Goal: Information Seeking & Learning: Learn about a topic

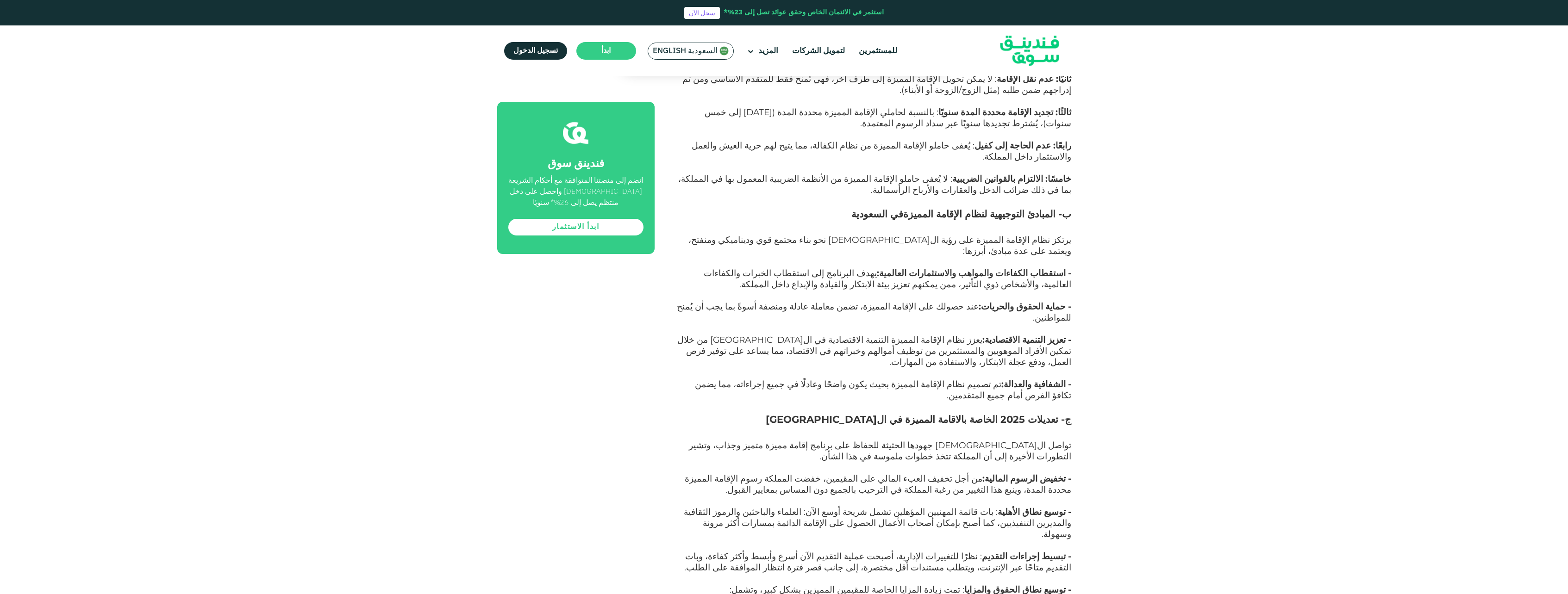
scroll to position [2075, 0]
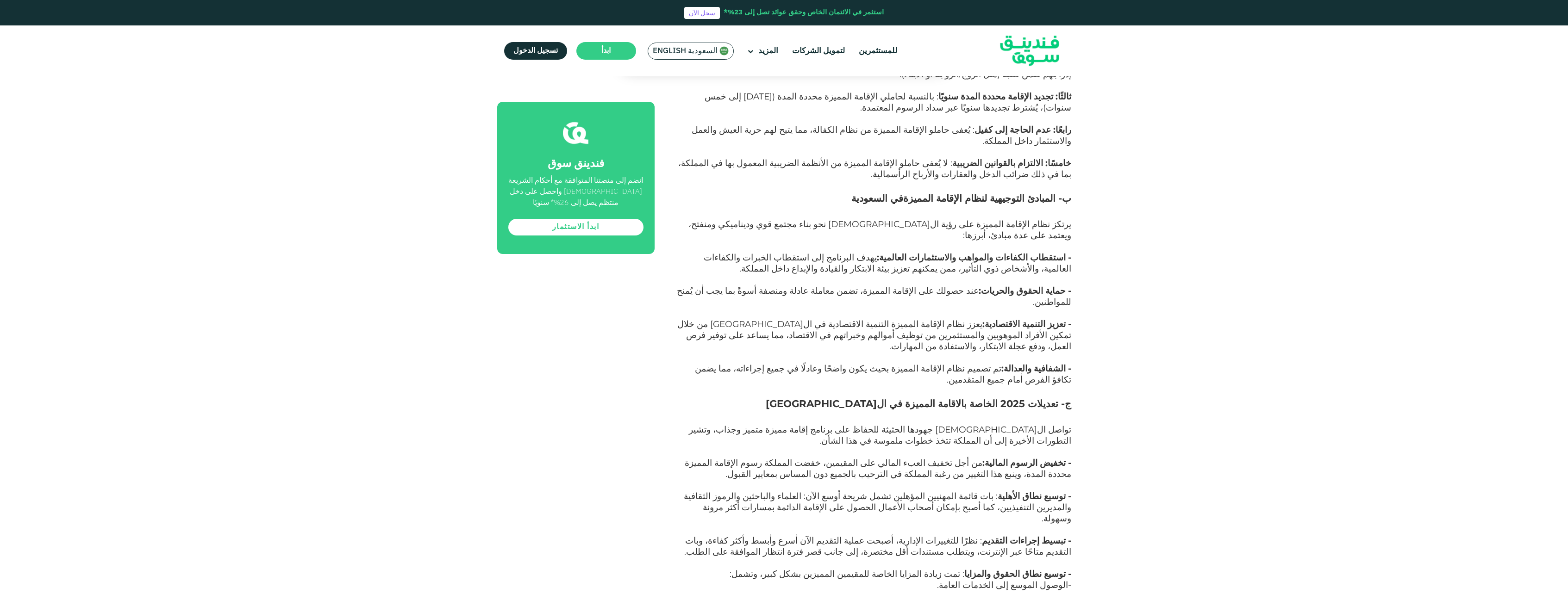
drag, startPoint x: 1056, startPoint y: 163, endPoint x: 820, endPoint y: 168, distance: 236.1
click at [820, 398] on h3 "ج- تعديلات 2025 الخاصة بالاقامة المميزة في ال[GEOGRAPHIC_DATA]" at bounding box center [873, 411] width 396 height 28
drag, startPoint x: 820, startPoint y: 168, endPoint x: 837, endPoint y: 208, distance: 43.5
click at [811, 425] on p "تواصل ال[DEMOGRAPHIC_DATA] جهودها الحثيثة للحفاظ على برنامج إقامة مميزة متميز و…" at bounding box center [873, 441] width 396 height 33
drag, startPoint x: 988, startPoint y: 165, endPoint x: 811, endPoint y: 169, distance: 177.0
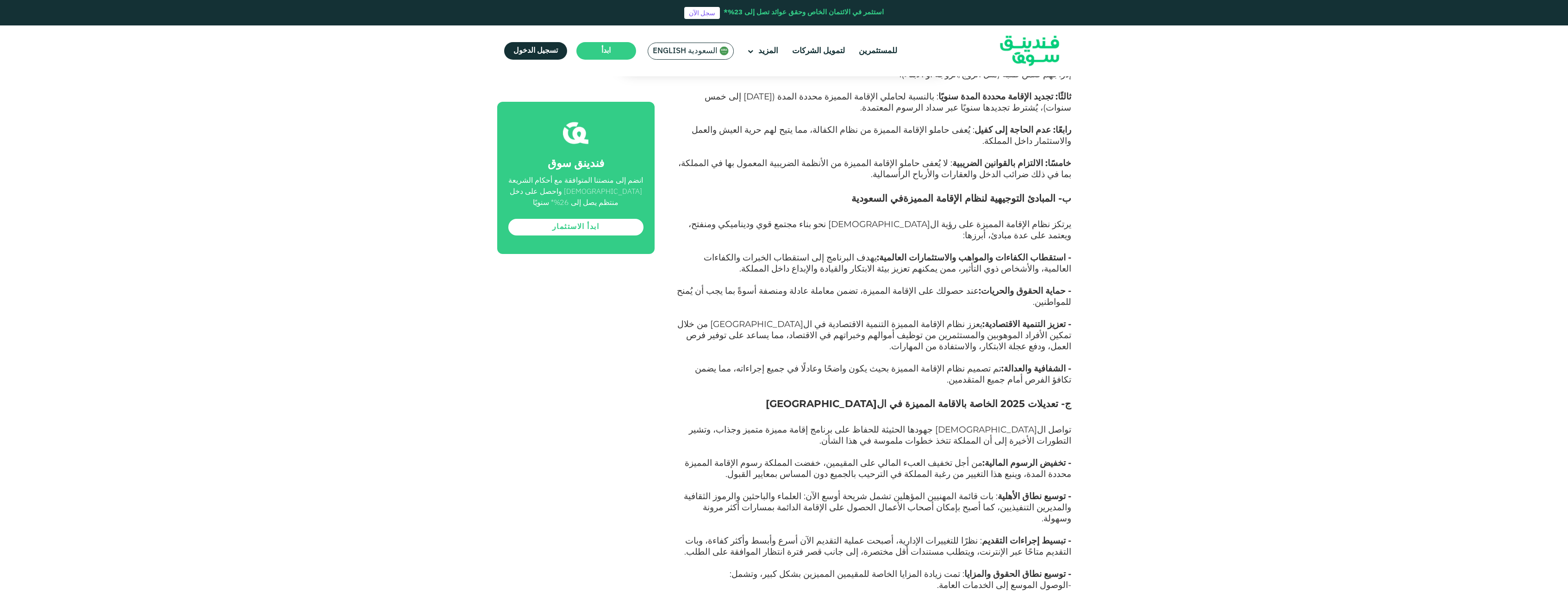
click at [811, 398] on h3 "ج- تعديلات 2025 الخاصة بالاقامة المميزة في ال[GEOGRAPHIC_DATA]" at bounding box center [873, 411] width 396 height 28
drag, startPoint x: 811, startPoint y: 169, endPoint x: 836, endPoint y: 192, distance: 34.0
click at [836, 425] on span "تواصل ال[DEMOGRAPHIC_DATA] جهودها الحثيثة للحفاظ على برنامج إقامة مميزة متميز و…" at bounding box center [879, 435] width 382 height 21
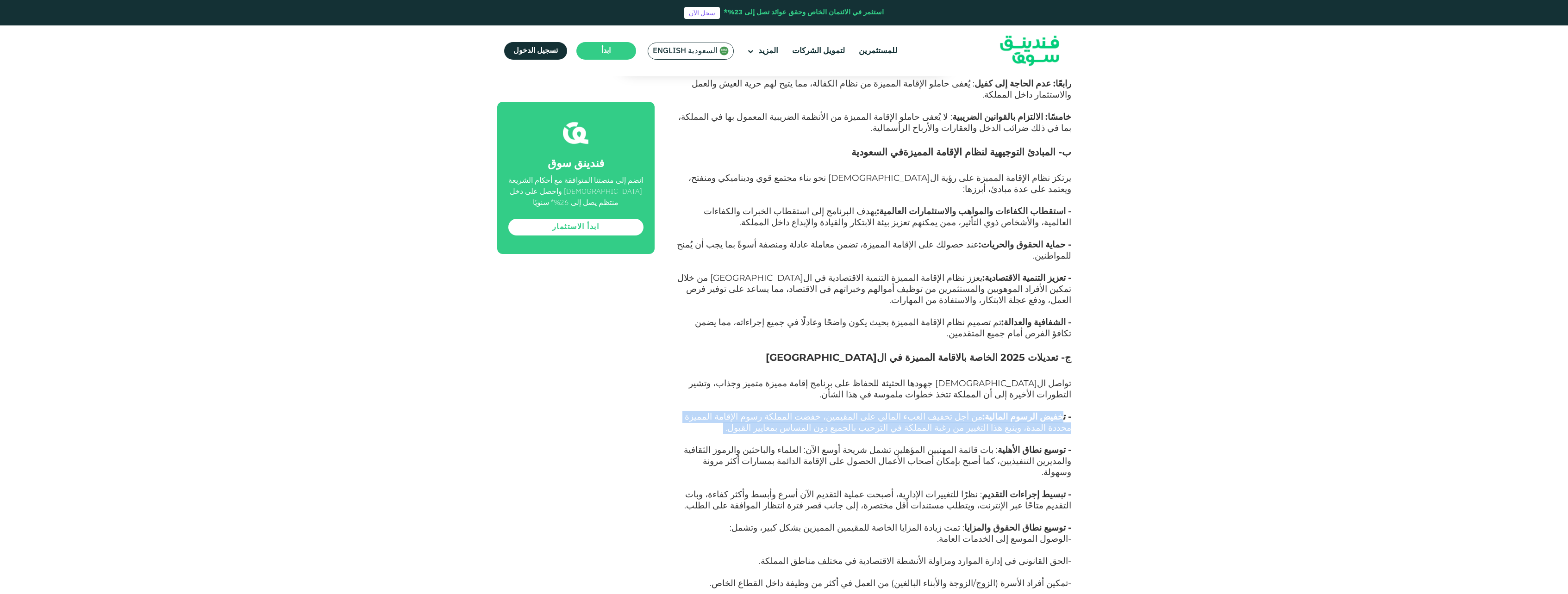
drag, startPoint x: 1061, startPoint y: 179, endPoint x: 695, endPoint y: 196, distance: 366.4
click at [695, 412] on p "- تخفيض الرسوم المالية: من أجل تخفيف العبء المالي على المقيمين، خفضت المملكة رس…" at bounding box center [873, 429] width 396 height 33
drag, startPoint x: 695, startPoint y: 196, endPoint x: 772, endPoint y: 221, distance: 81.0
click at [772, 445] on p "- توسيع نطاق الأهلية : بات قائمة المهنيين المؤهلين تشمل شريحة أوسع الآن: العلما…" at bounding box center [873, 467] width 396 height 45
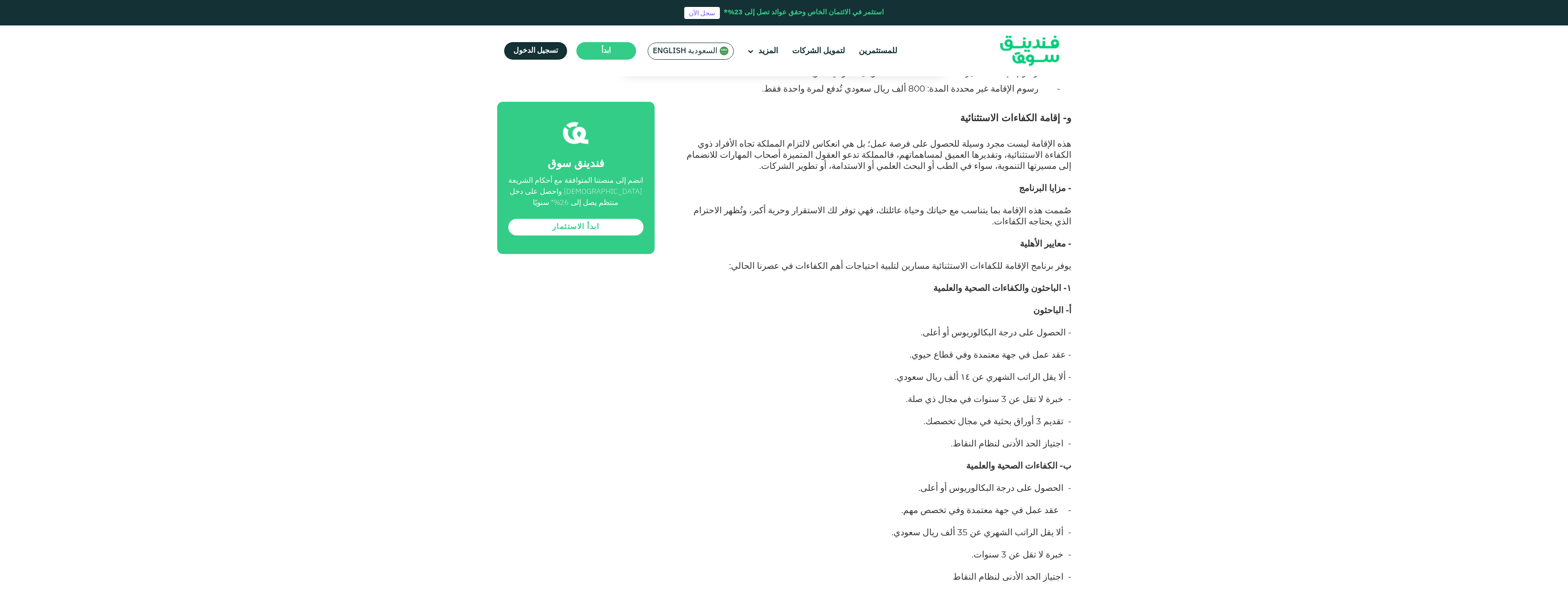
scroll to position [5223, 0]
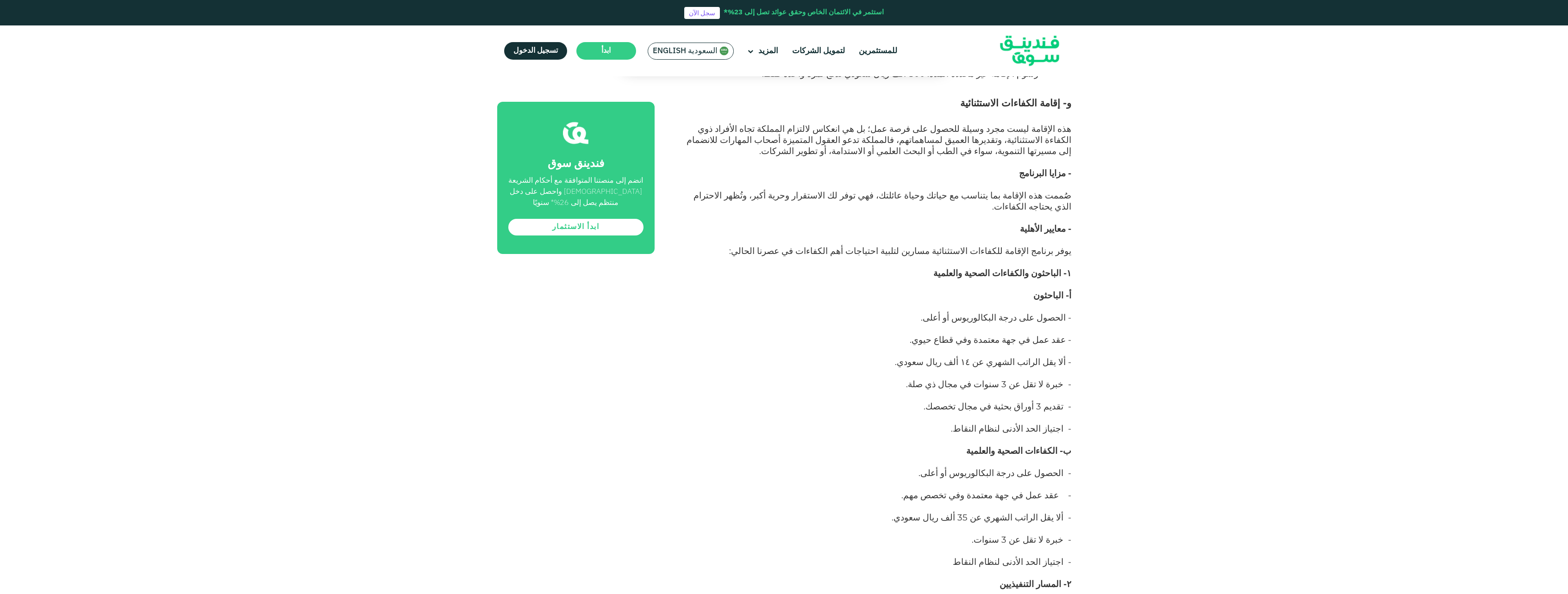
click at [1035, 468] on span "- الحصول على درجة البكالوريوس أو أعلى. - عقد عمل في جهة معتمدة وفي تخصص مهم. - …" at bounding box center [982, 518] width 180 height 100
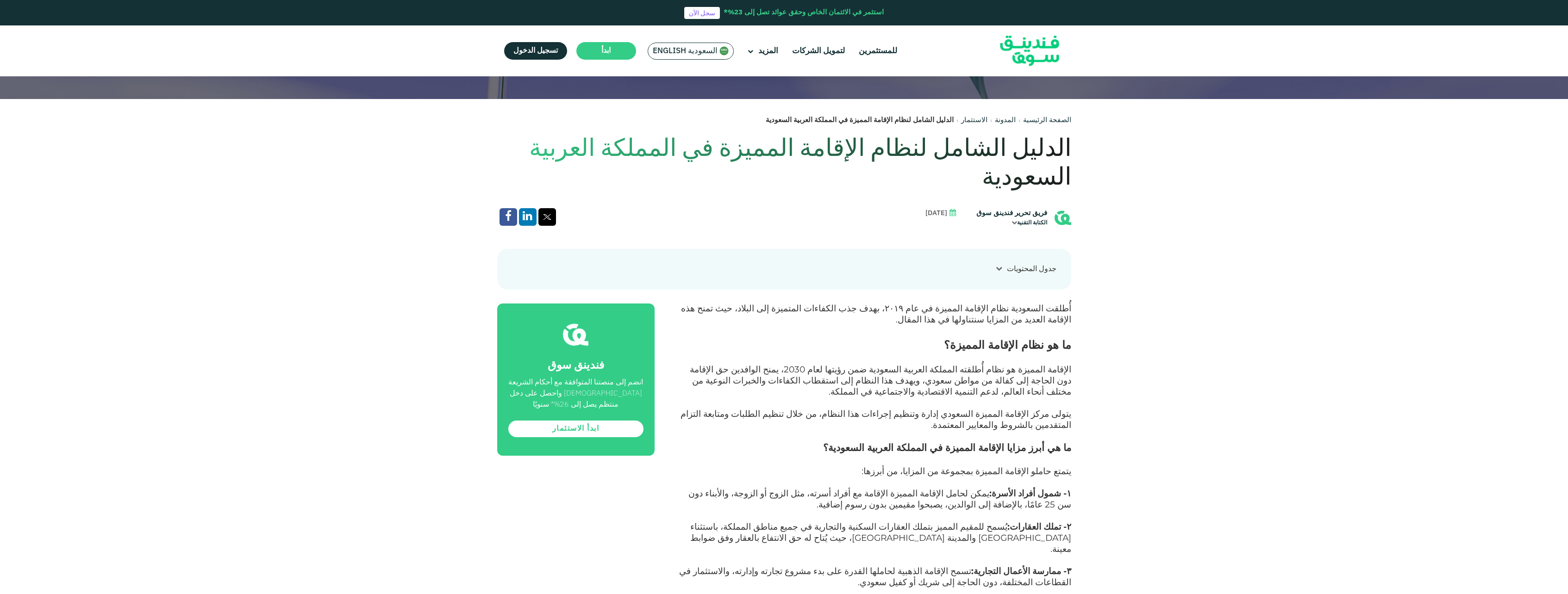
scroll to position [0, 0]
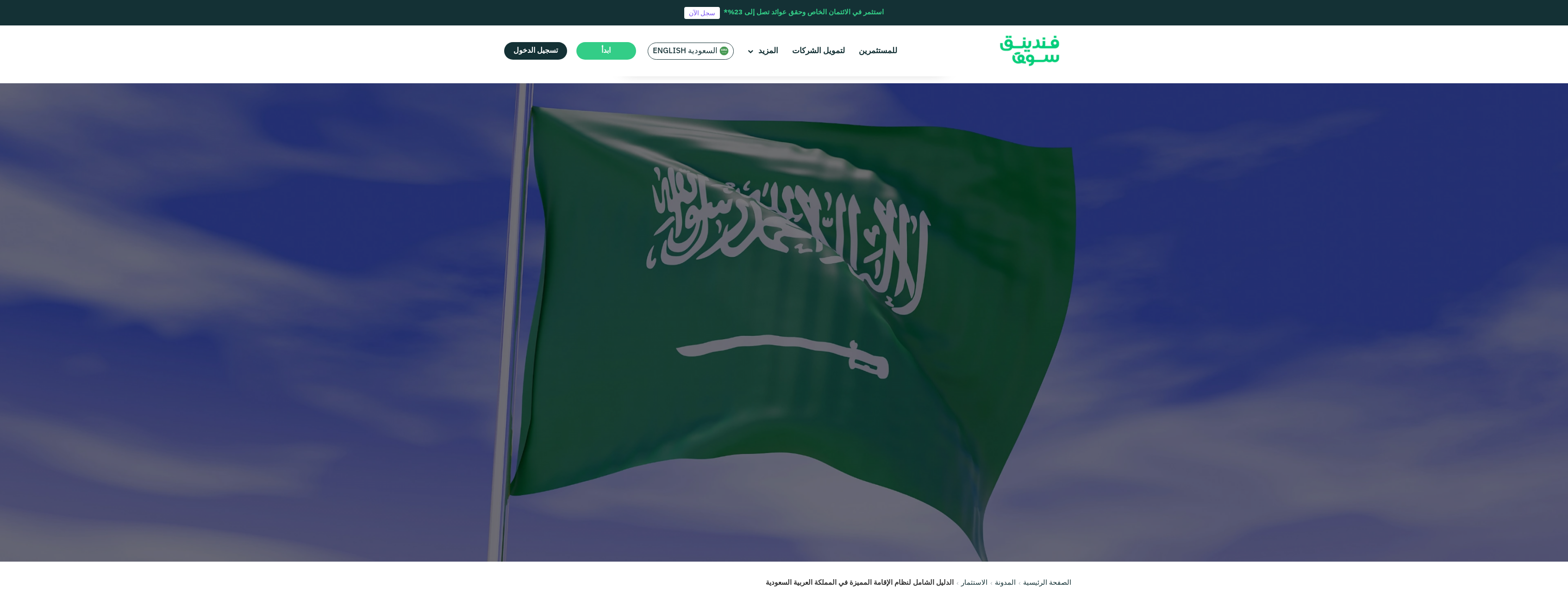
drag, startPoint x: 697, startPoint y: 333, endPoint x: 761, endPoint y: 69, distance: 271.6
